Goal: Task Accomplishment & Management: Use online tool/utility

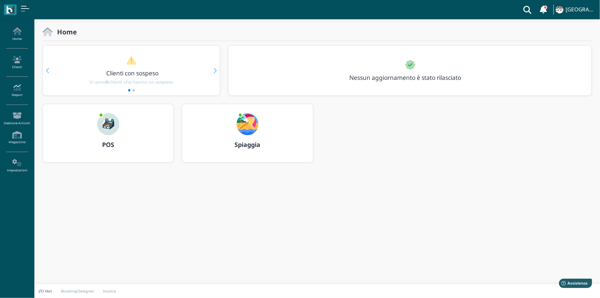
click at [17, 90] on icon at bounding box center [17, 88] width 30 height 8
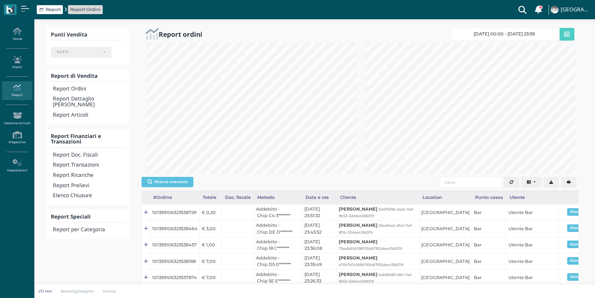
select select
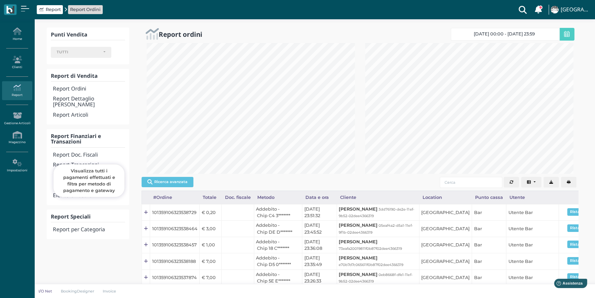
click at [91, 162] on h4 "Report Transazioni" at bounding box center [89, 165] width 72 height 6
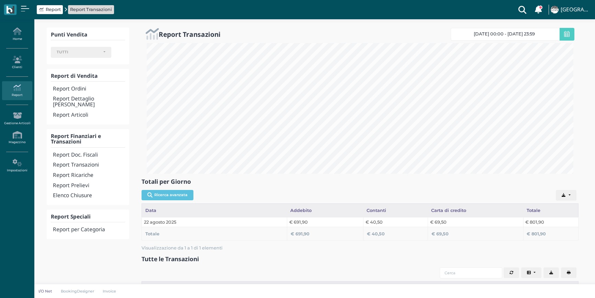
select select
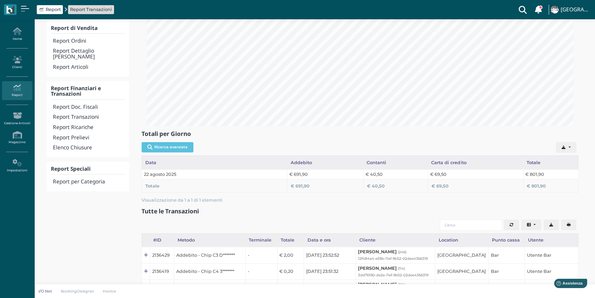
scroll to position [31, 0]
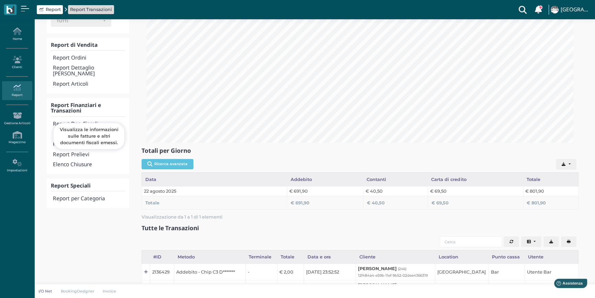
click at [88, 121] on h4 "Report Doc. Fiscali" at bounding box center [89, 124] width 72 height 6
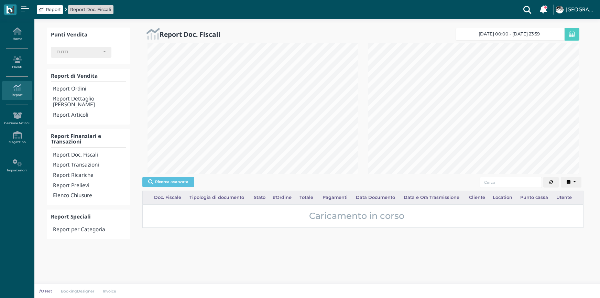
select select
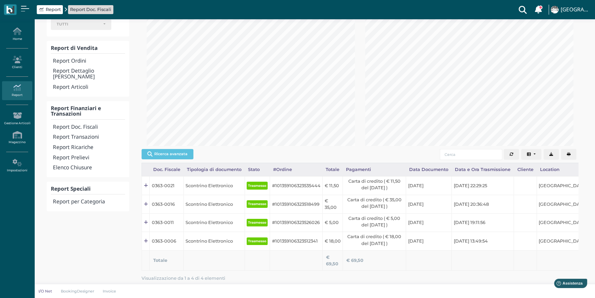
scroll to position [55, 0]
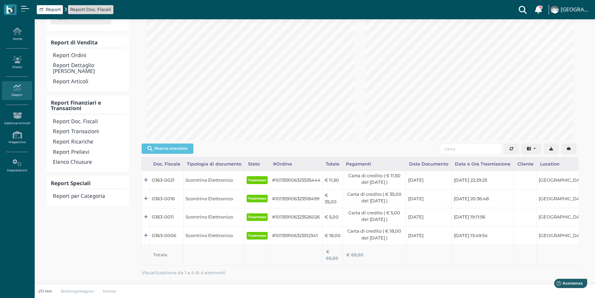
click at [569, 147] on icon "button" at bounding box center [569, 149] width 4 height 4
